Goal: Task Accomplishment & Management: Manage account settings

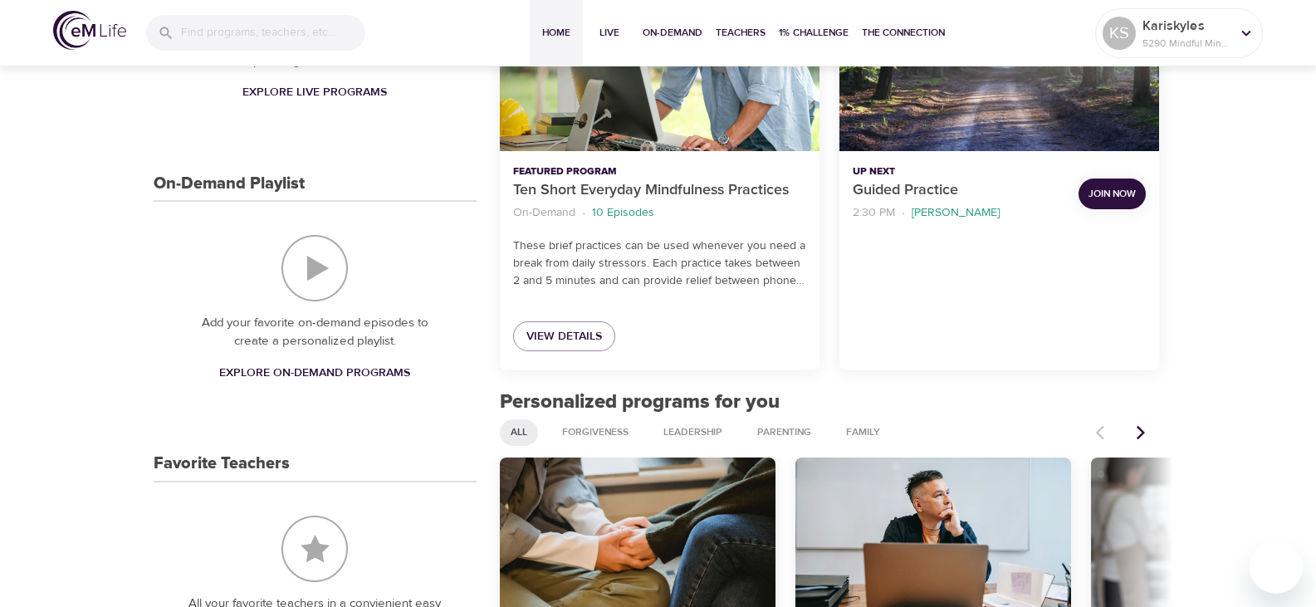
scroll to position [166, 0]
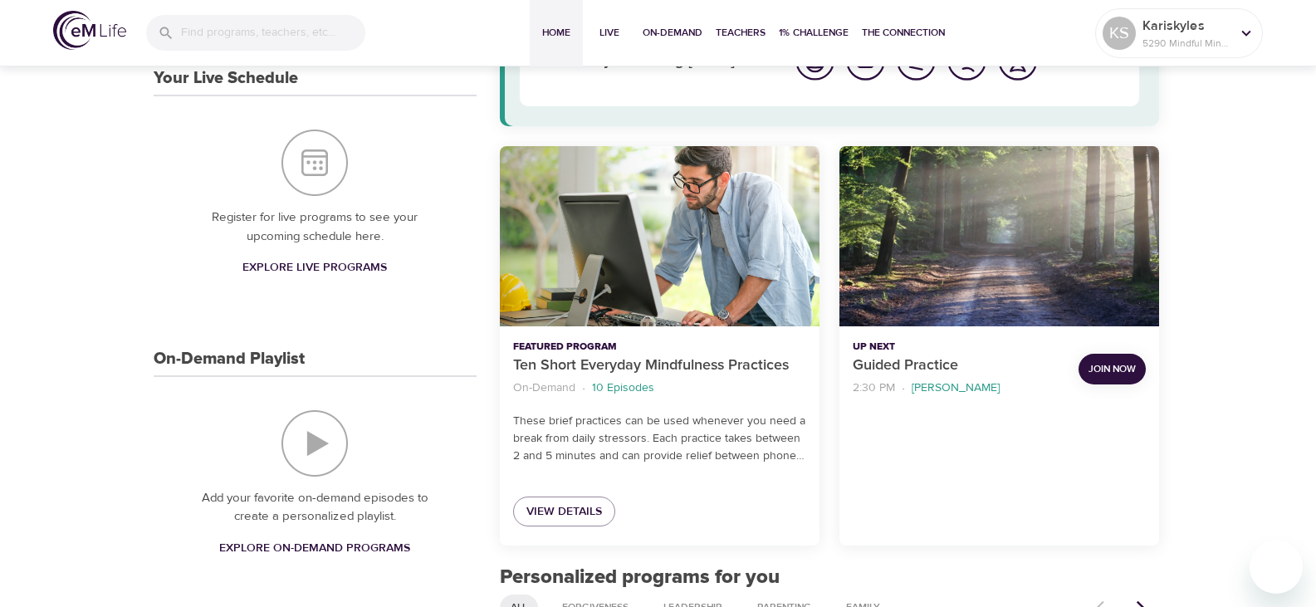
click at [1126, 367] on span "Join Now" at bounding box center [1112, 368] width 47 height 17
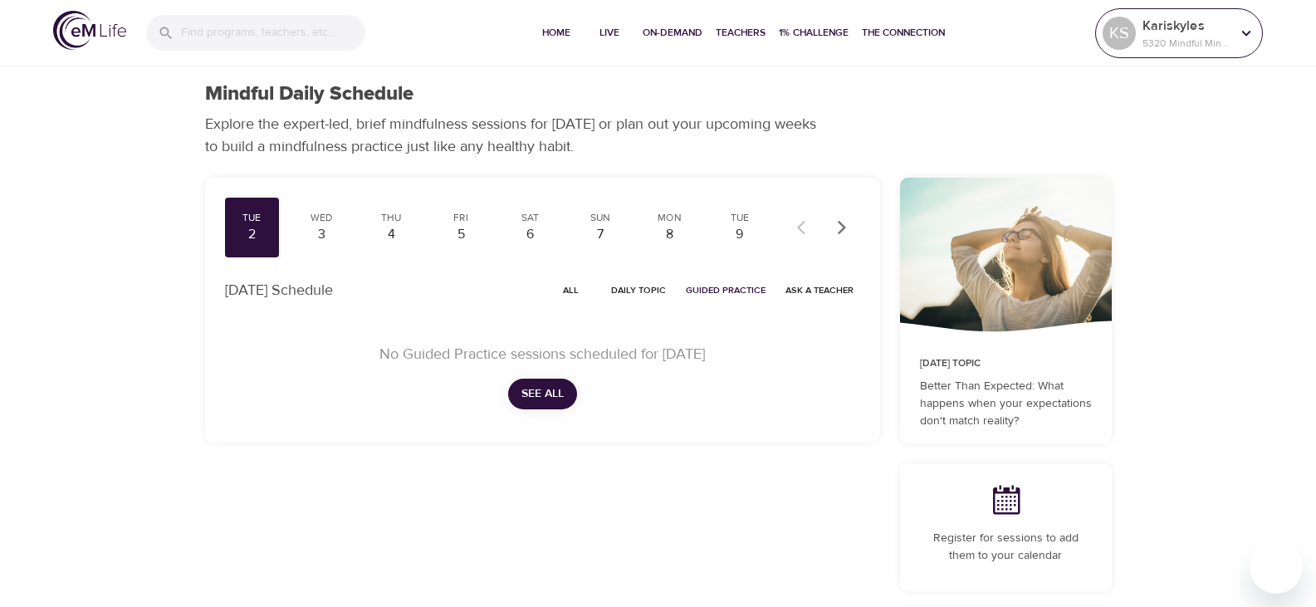
click at [1193, 22] on p "Kariskyles" at bounding box center [1187, 26] width 88 height 20
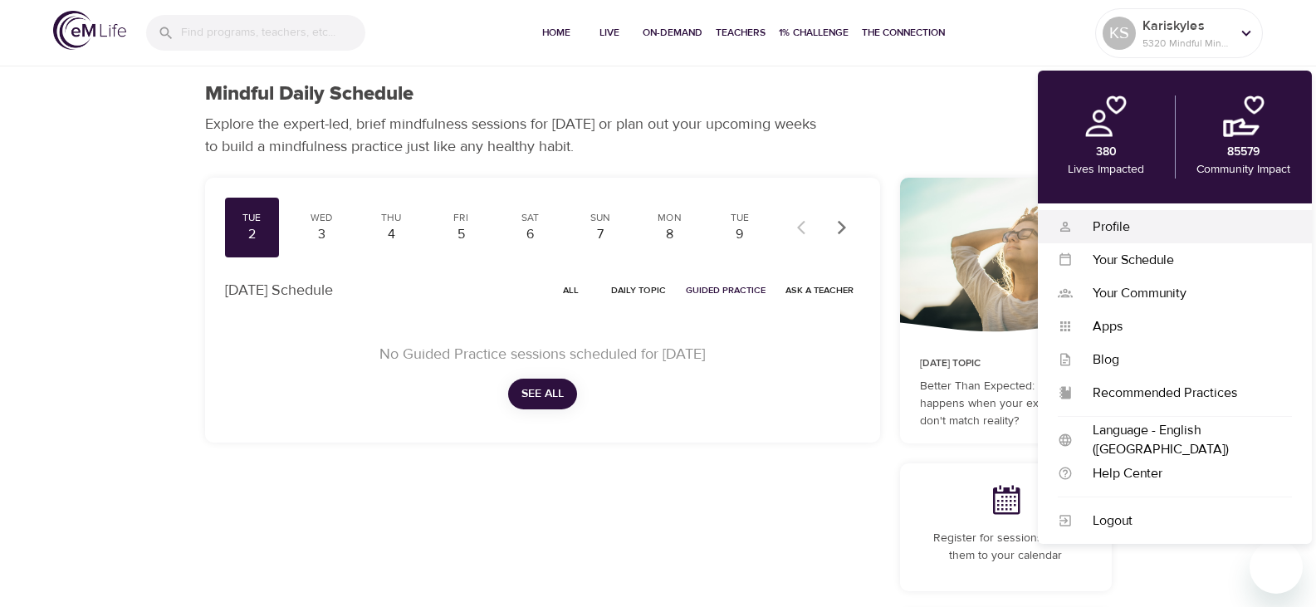
click at [1120, 225] on div "Profile" at bounding box center [1182, 227] width 219 height 19
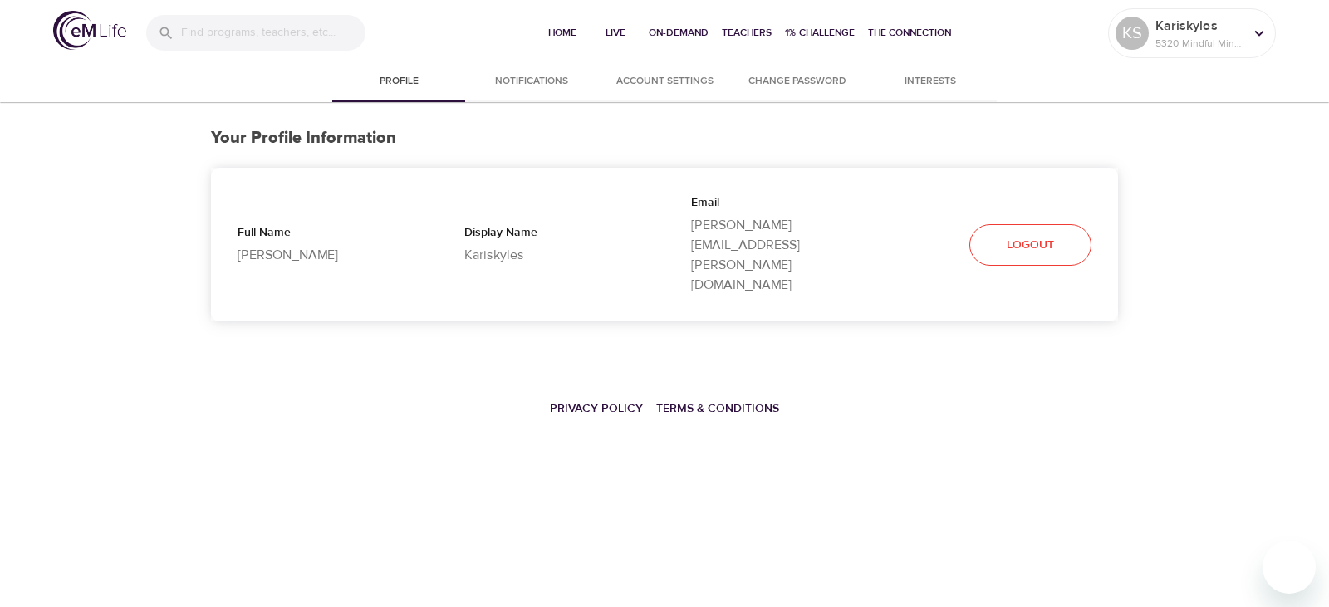
select select "10"
